Goal: Complete application form

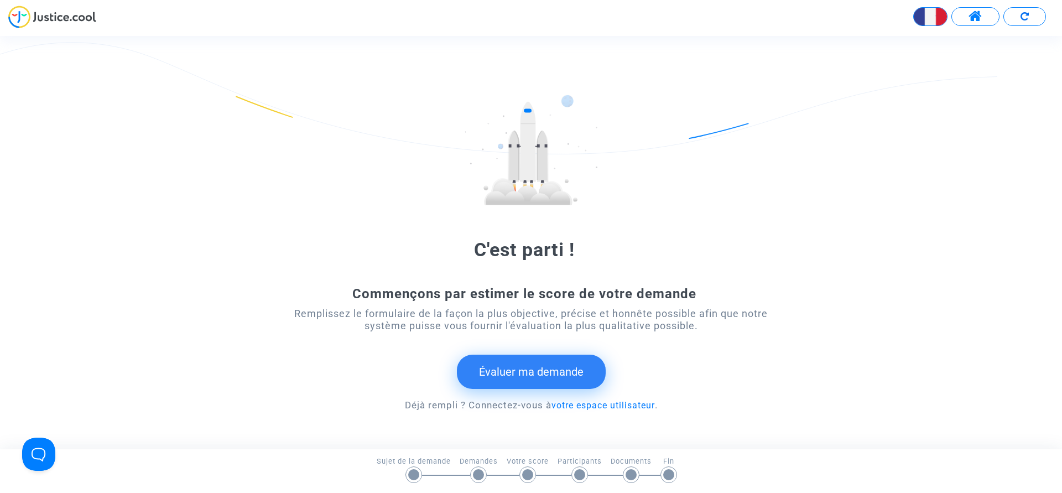
click at [56, 17] on img at bounding box center [52, 17] width 88 height 23
